Goal: Task Accomplishment & Management: Use online tool/utility

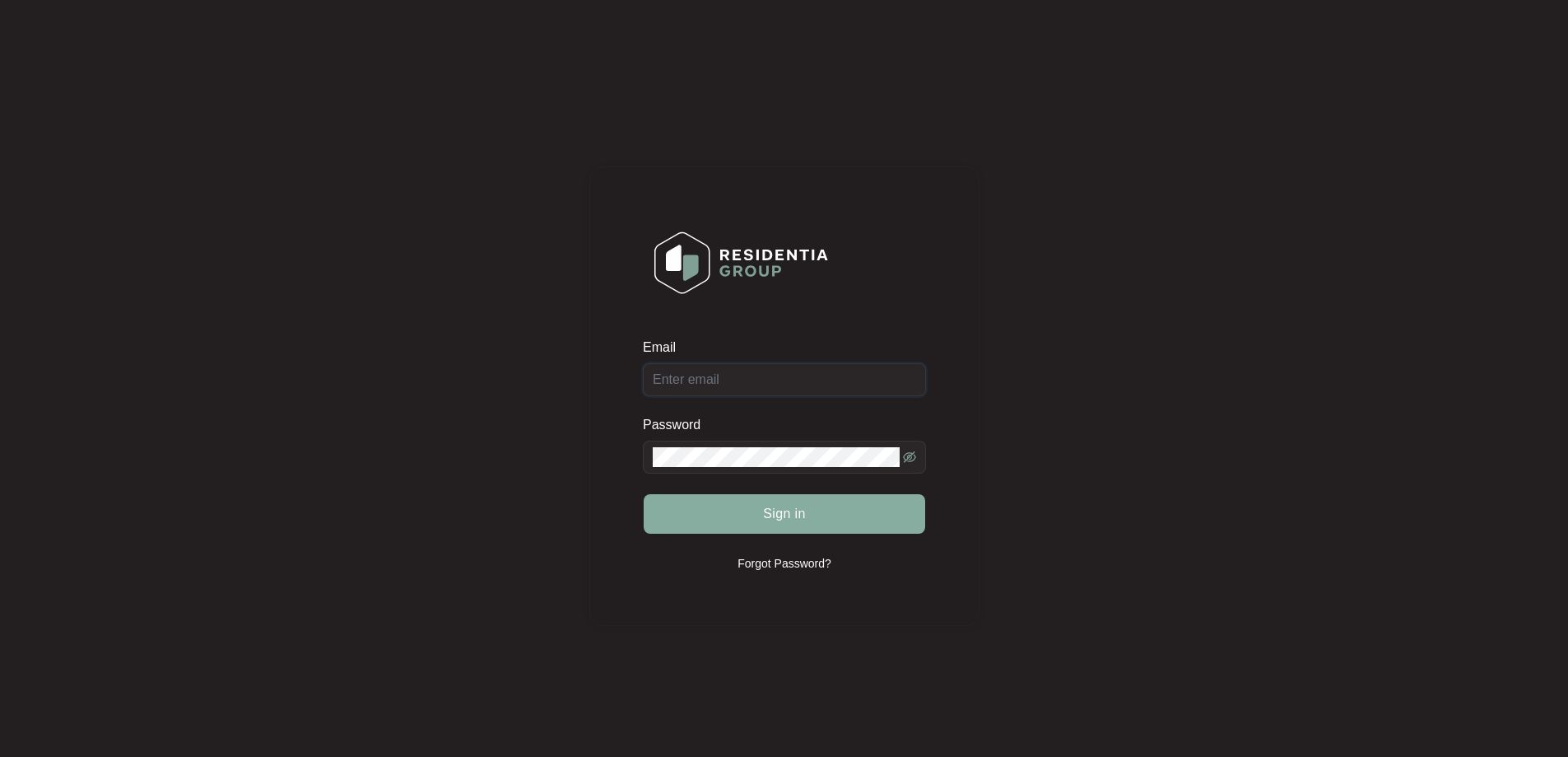
type input "[EMAIL_ADDRESS][DOMAIN_NAME]"
click at [750, 511] on button "Sign in" at bounding box center [784, 514] width 281 height 40
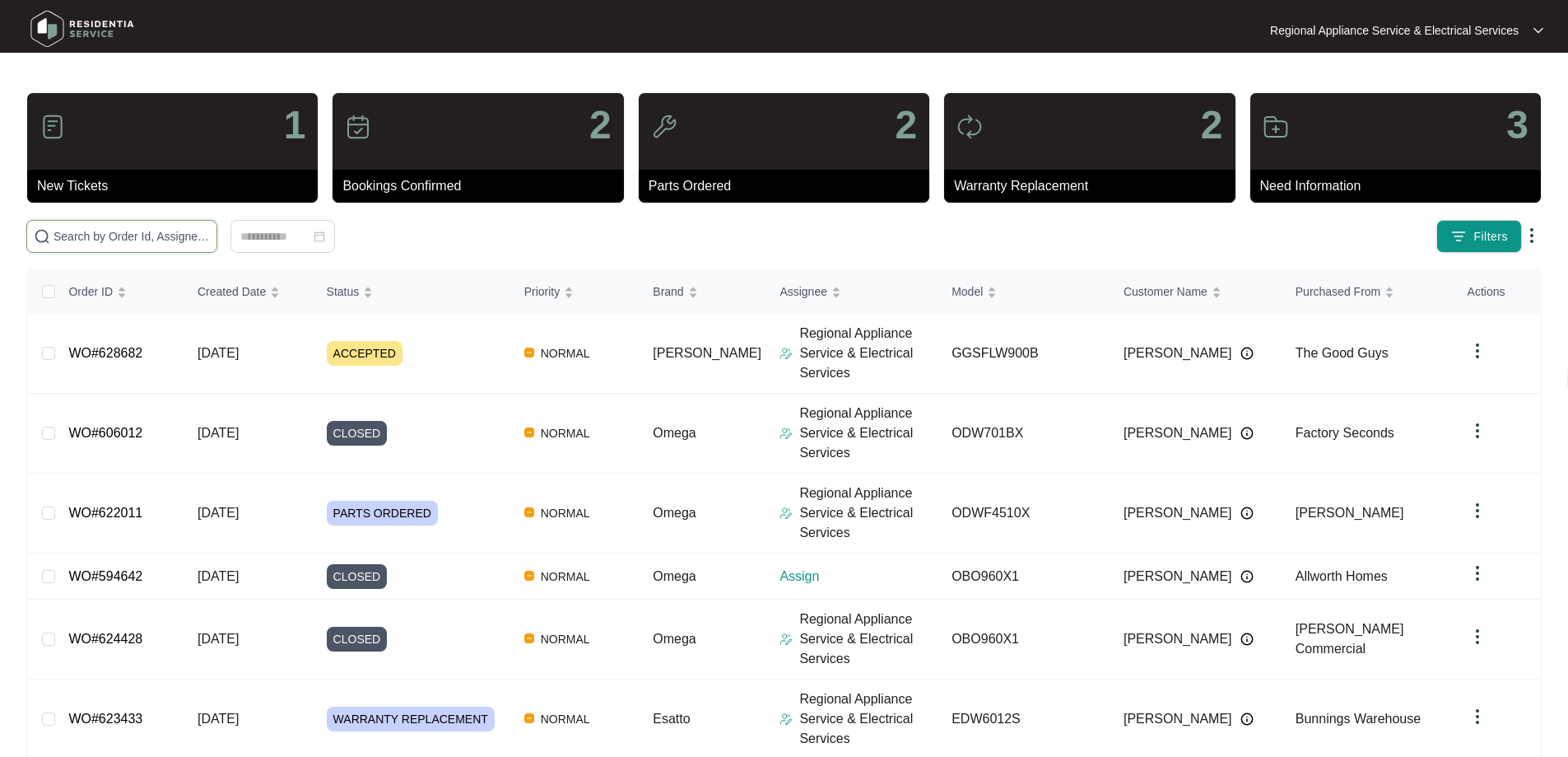
click at [58, 240] on input "text" at bounding box center [132, 237] width 156 height 19
type input "2"
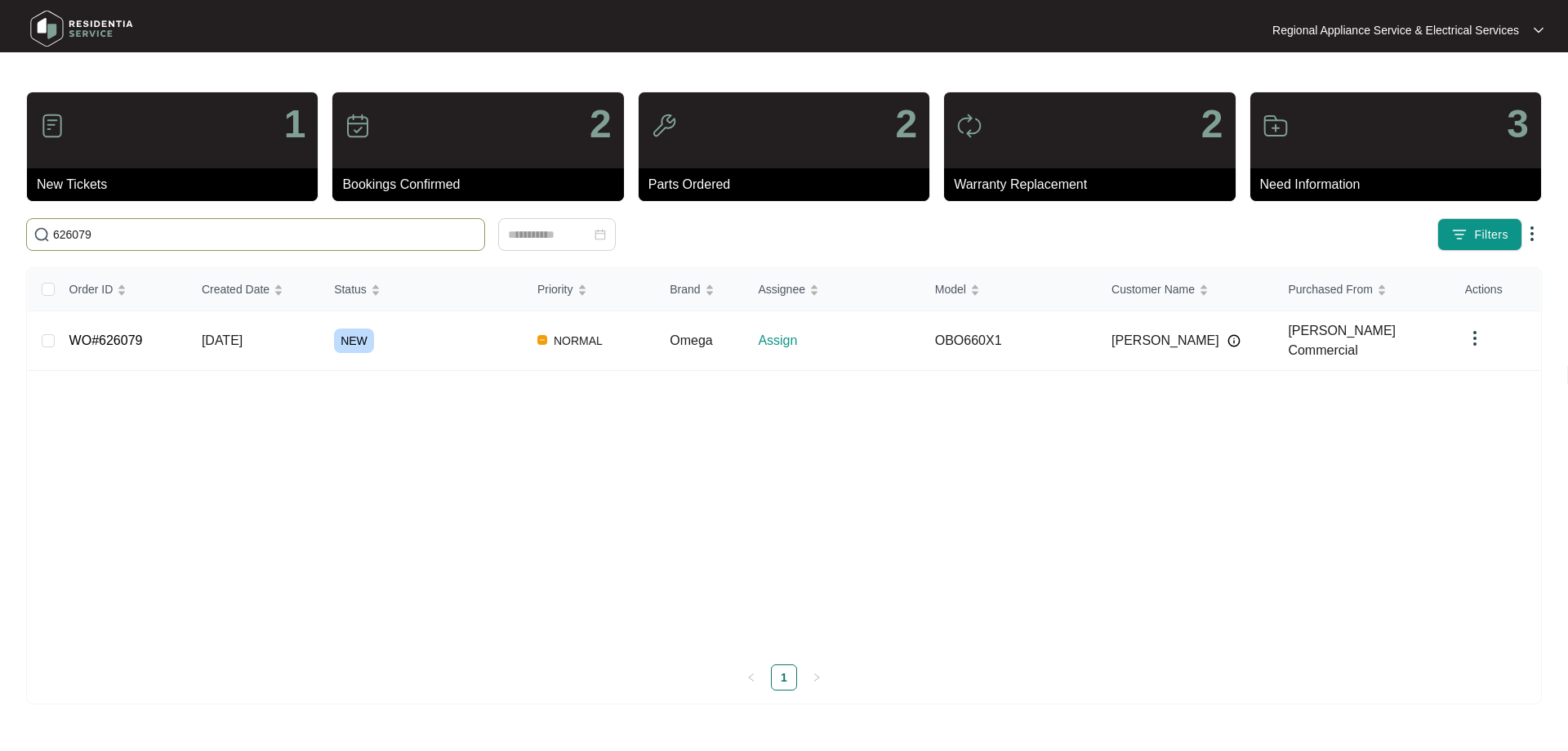
type input "626079"
click at [114, 335] on link "WO#626079" at bounding box center [106, 340] width 74 height 14
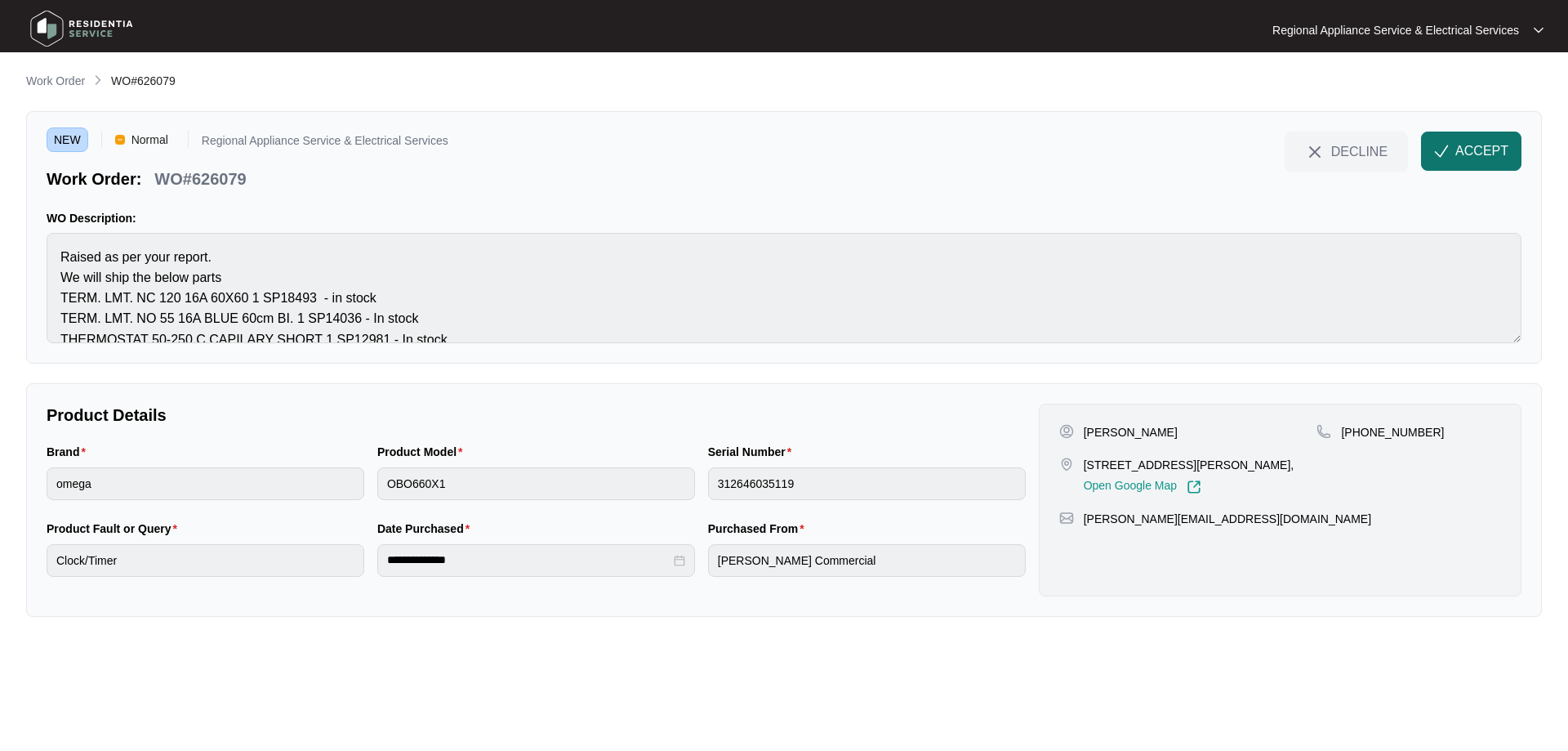
click at [1465, 152] on span "ACCEPT" at bounding box center [1482, 150] width 53 height 19
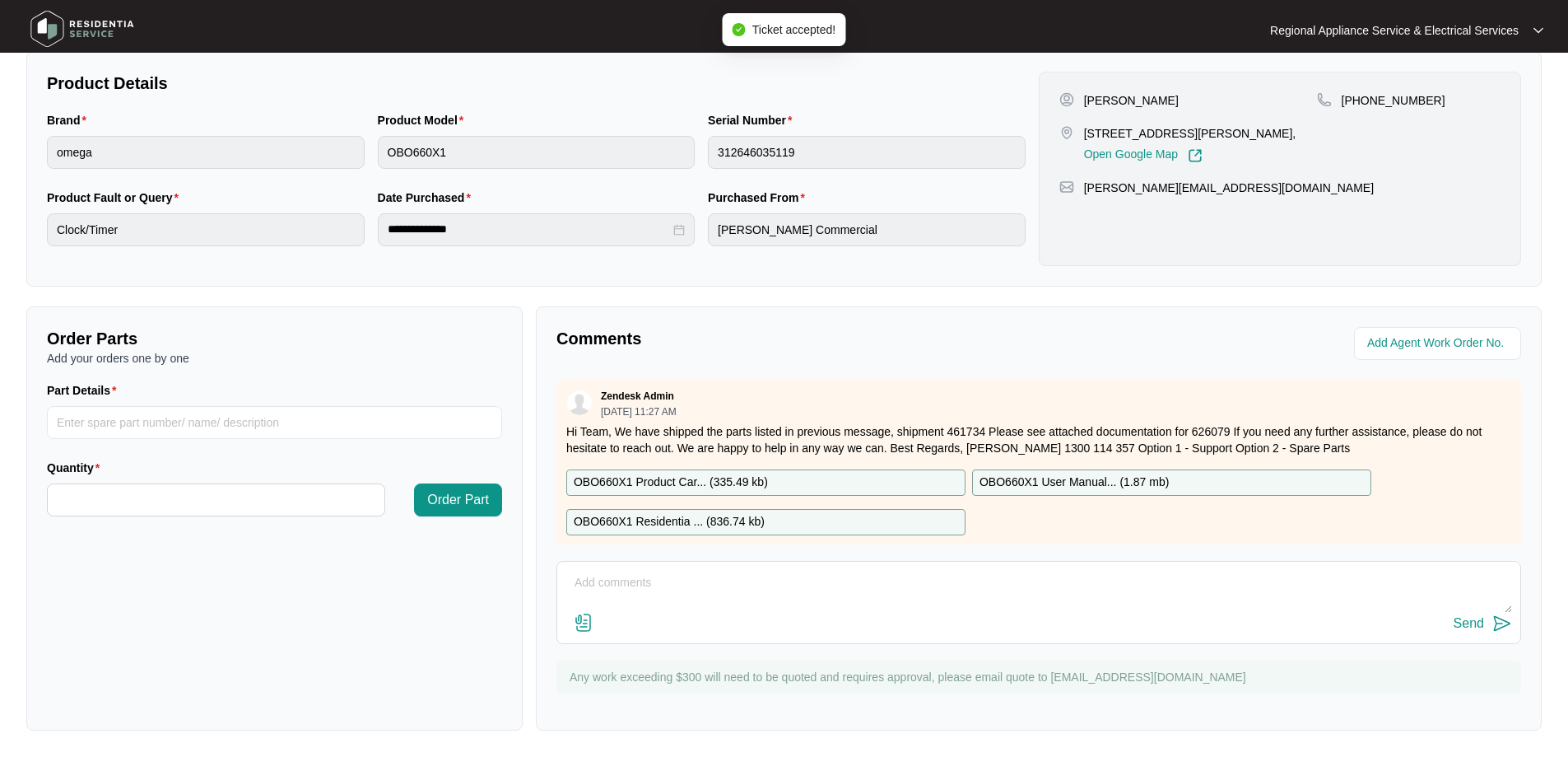
scroll to position [336, 0]
click at [577, 577] on textarea at bounding box center [1038, 591] width 946 height 43
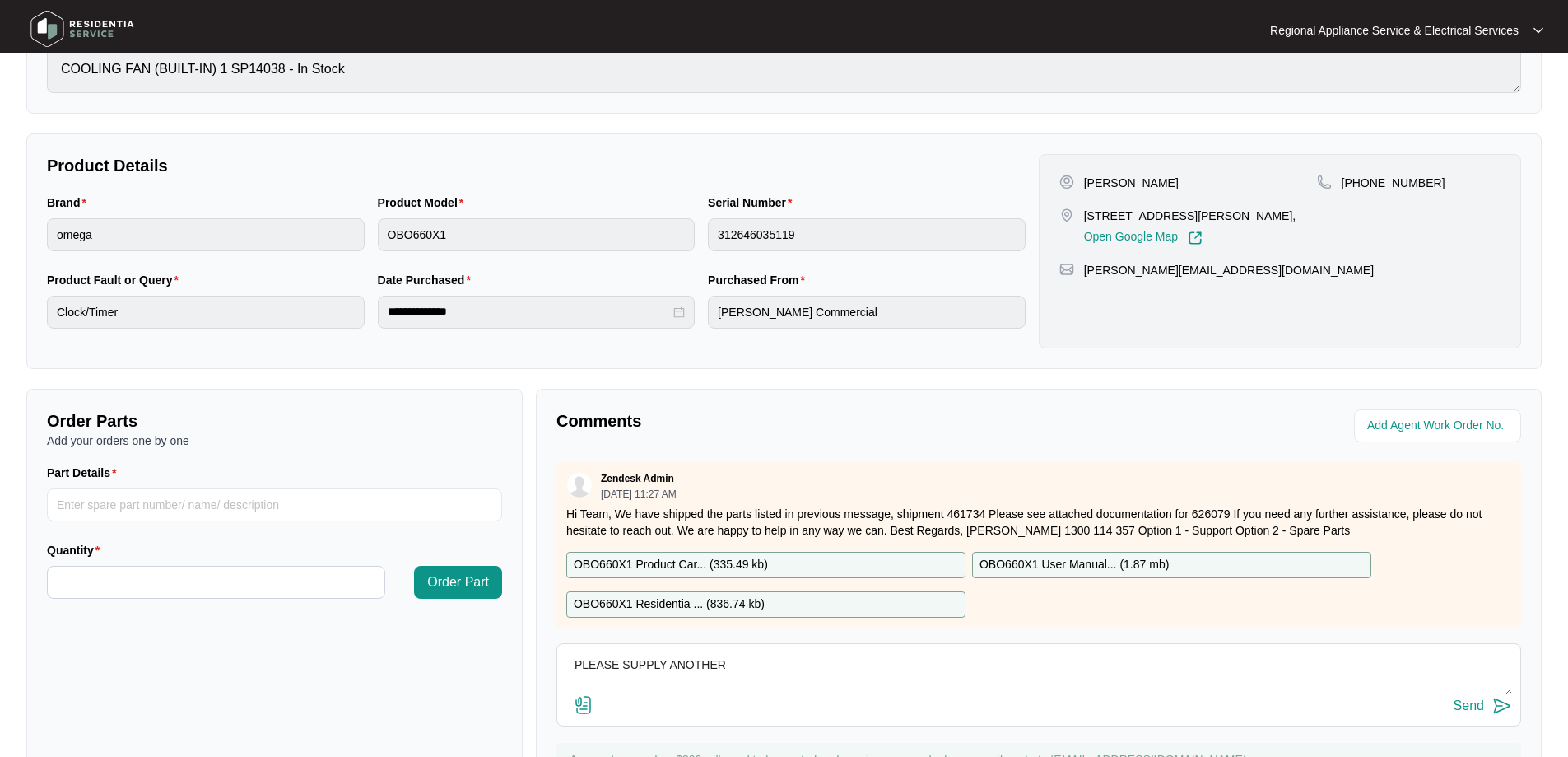
scroll to position [254, 0]
click at [768, 662] on textarea "PLEASE SUPPLY ANOTHER" at bounding box center [1038, 672] width 946 height 43
paste textarea "COOLING FAN (BUILT-IN) 1 SP14038"
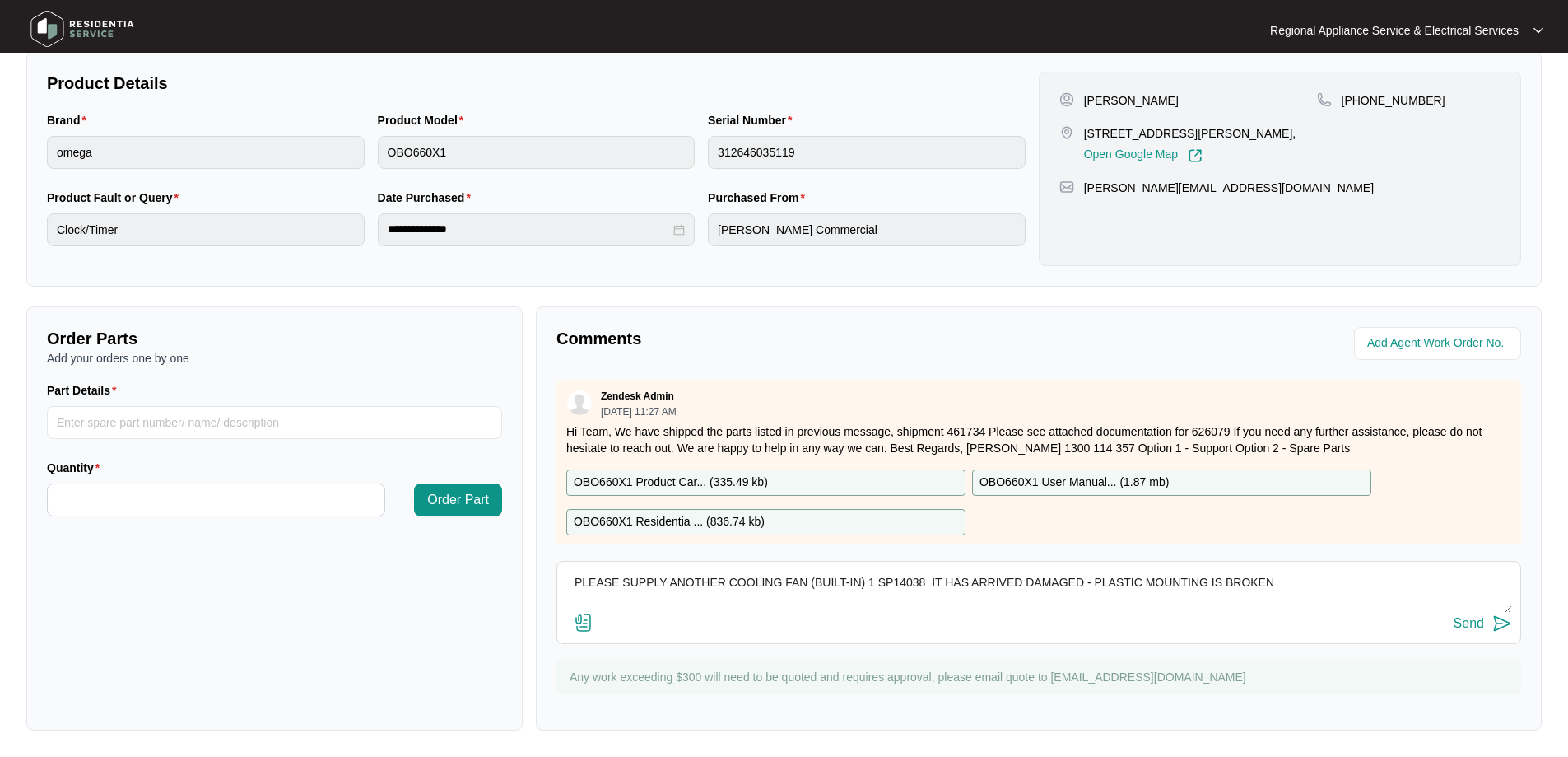
type textarea "PLEASE SUPPLY ANOTHER COOLING FAN (BUILT-IN) 1 SP14038 IT HAS ARRIVED DAMAGED -…"
click at [1467, 627] on div "Send" at bounding box center [1468, 623] width 31 height 15
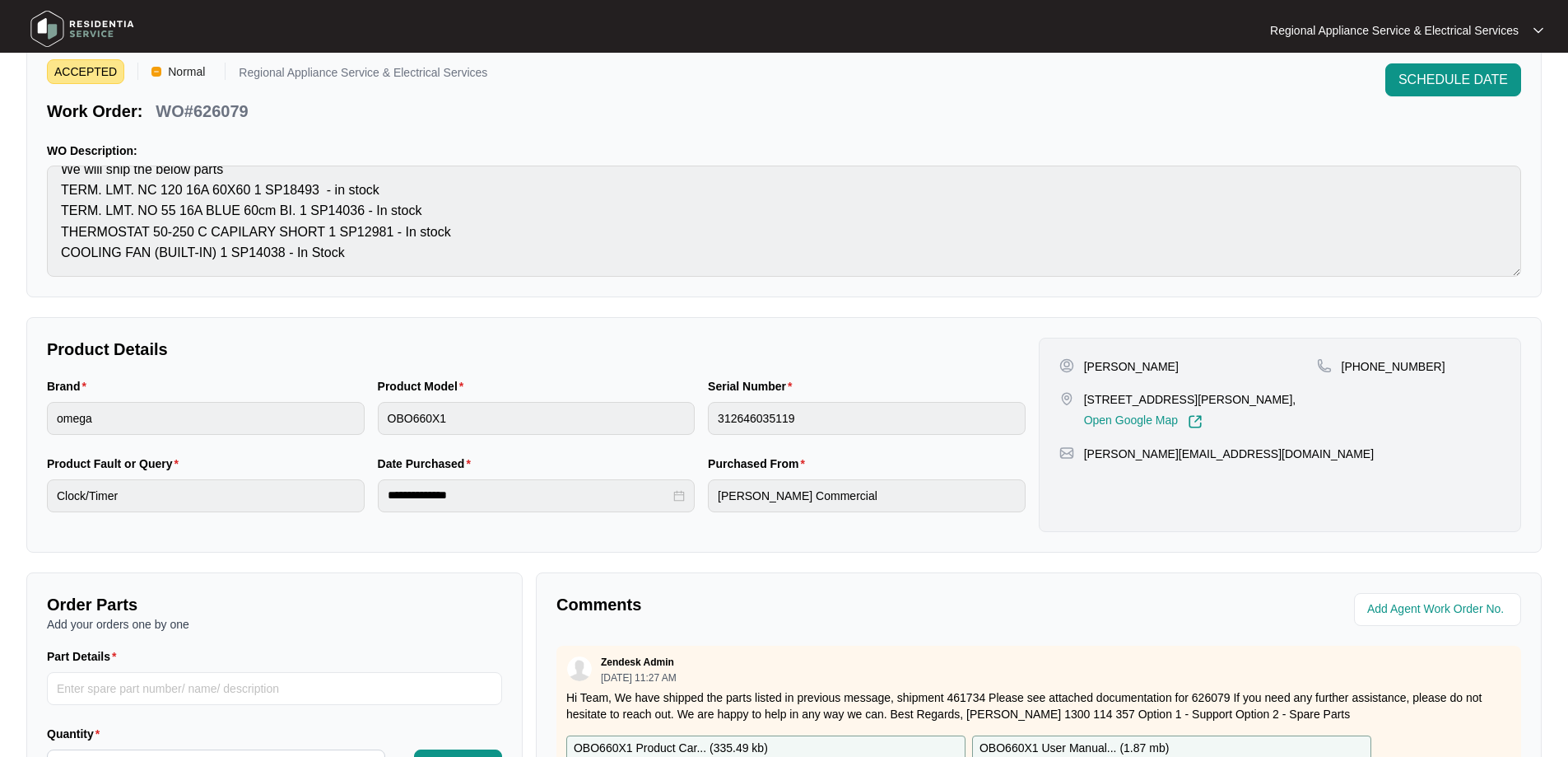
scroll to position [7, 0]
